Goal: Navigation & Orientation: Understand site structure

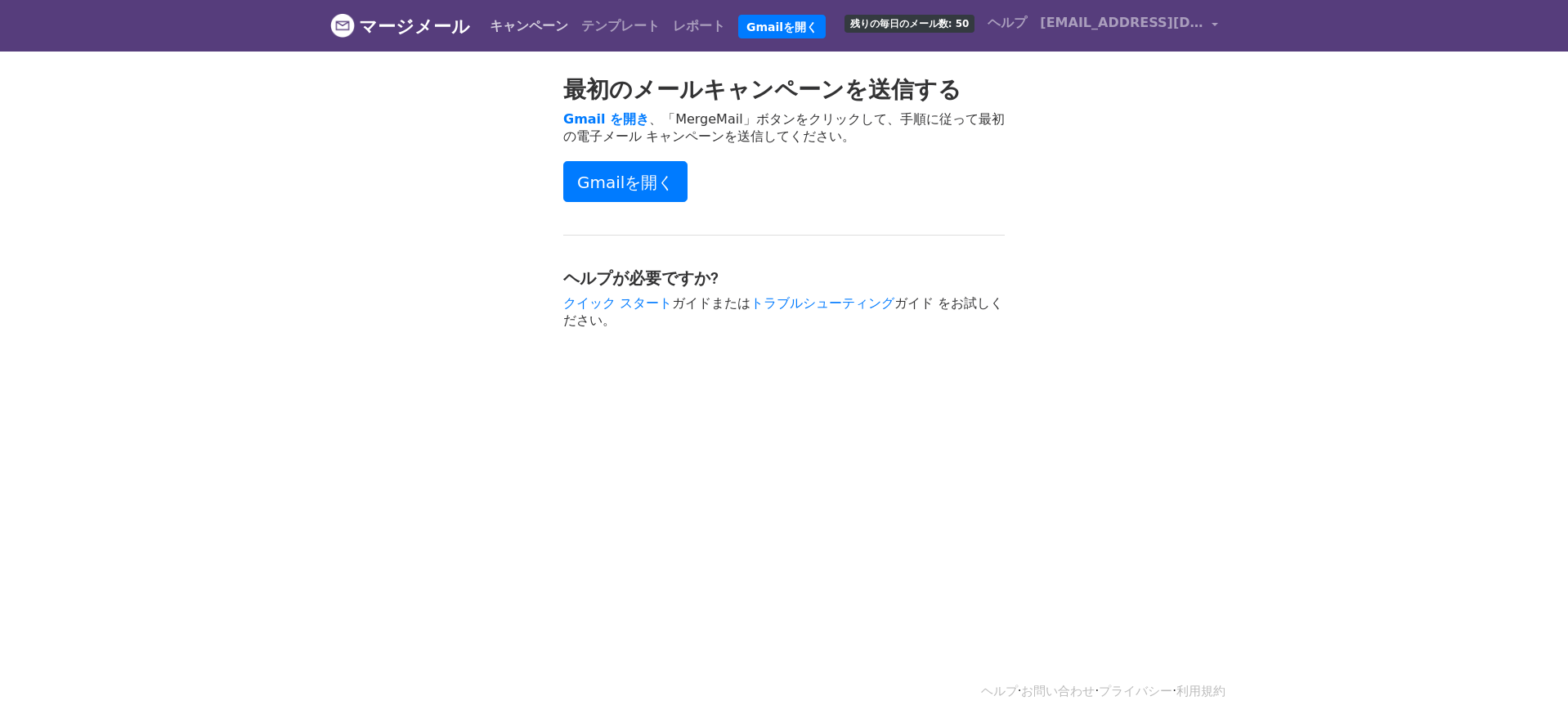
click at [526, 23] on font "キャンペーン" at bounding box center [529, 26] width 79 height 16
click at [602, 22] on font "テンプレート" at bounding box center [620, 26] width 79 height 16
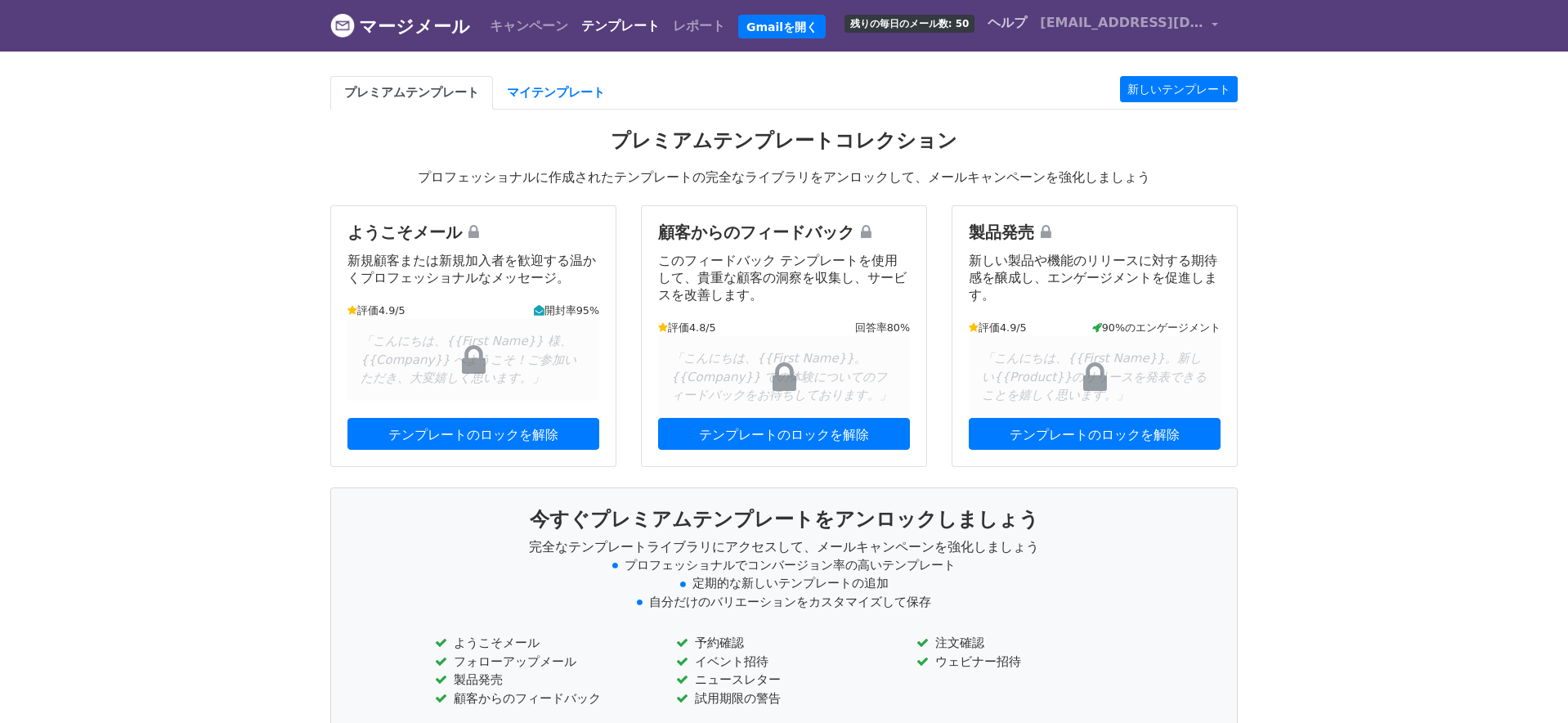
click at [1010, 20] on font "ヘルプ" at bounding box center [1007, 23] width 39 height 16
click at [395, 34] on font "マージメール" at bounding box center [414, 26] width 112 height 21
